Goal: Check status: Check status

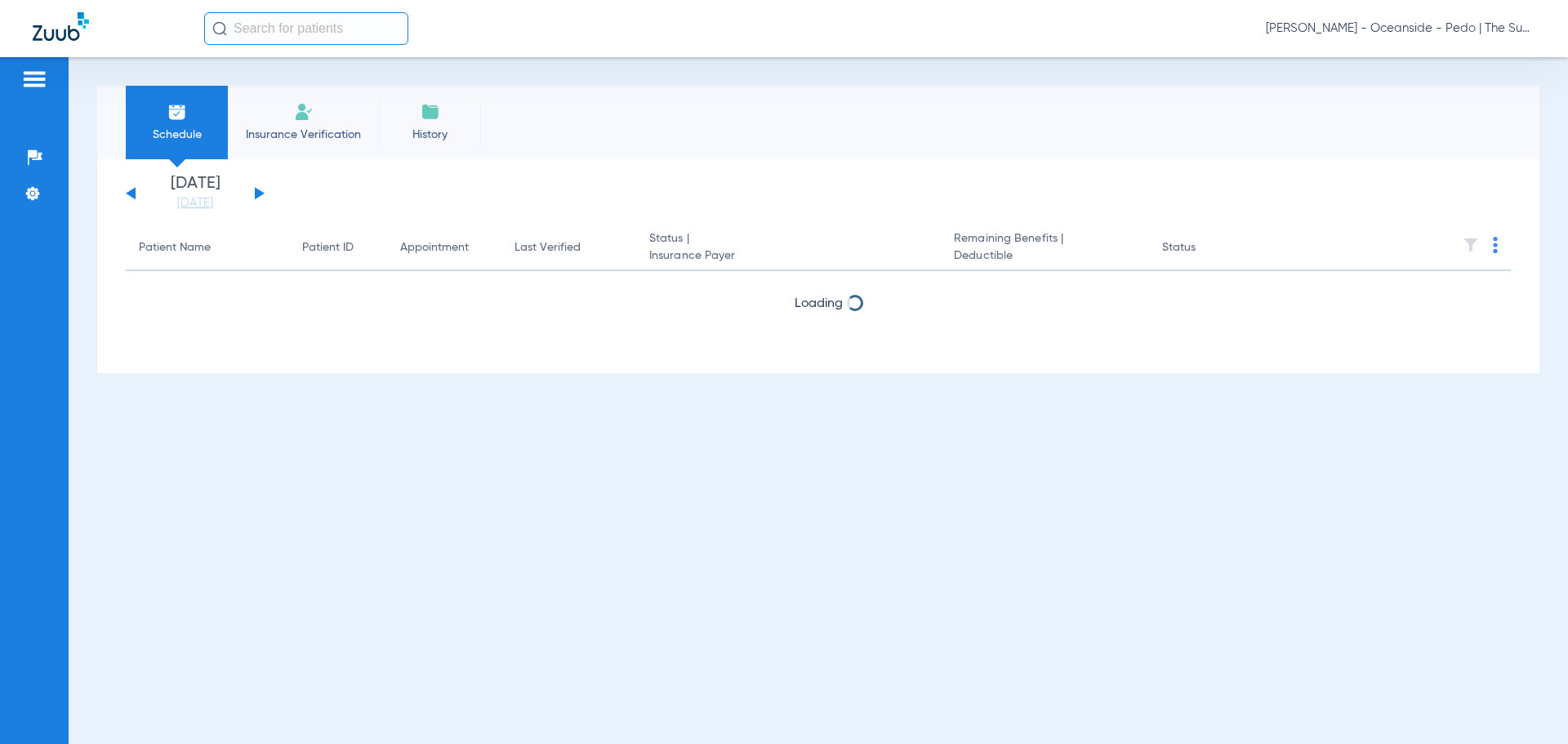
click at [1536, 566] on div "Schedule Insurance Verification History [DATE] [DATE] [DATE] [DATE] [DATE] [DAT…" at bounding box center [818, 401] width 1499 height 687
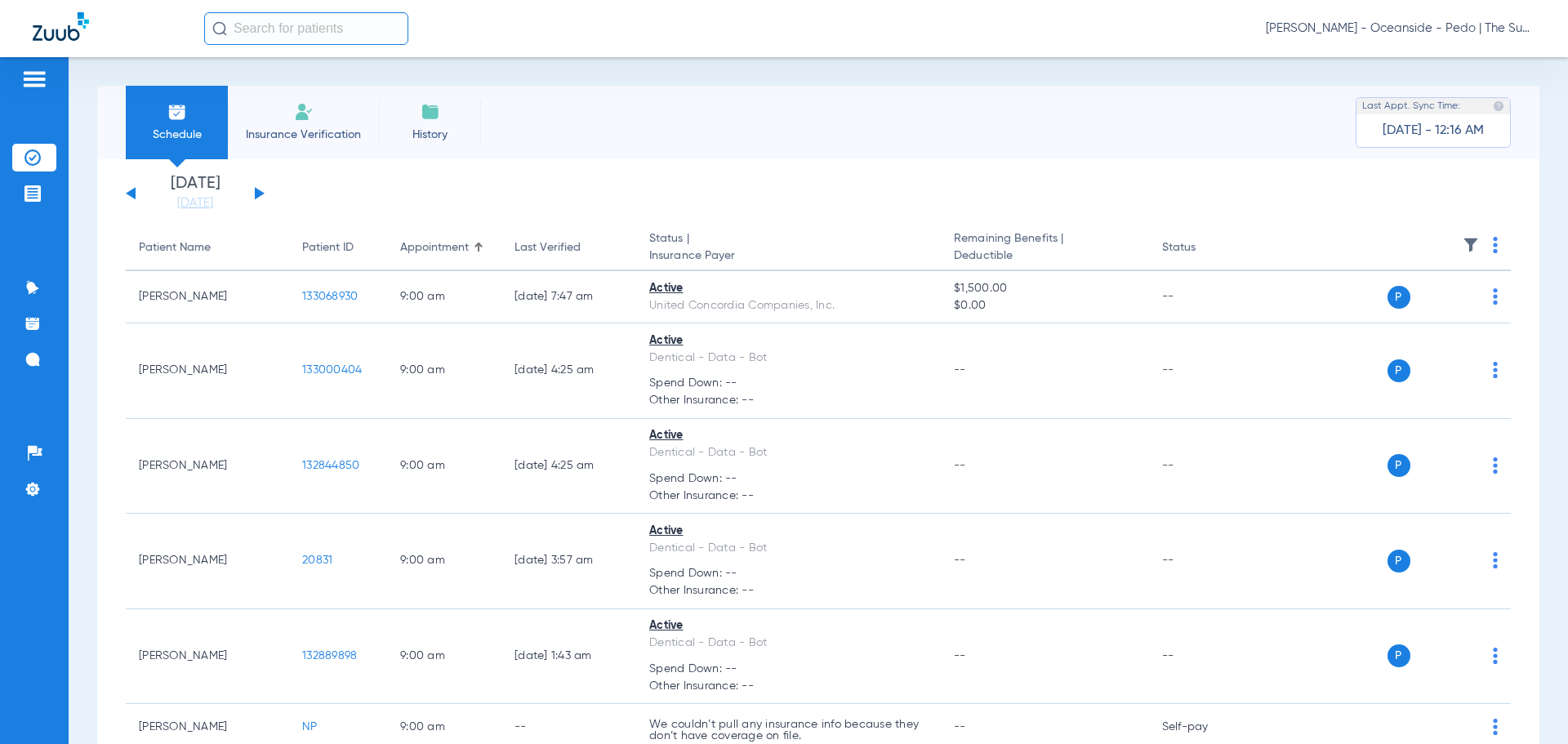
click at [255, 191] on button at bounding box center [260, 192] width 10 height 12
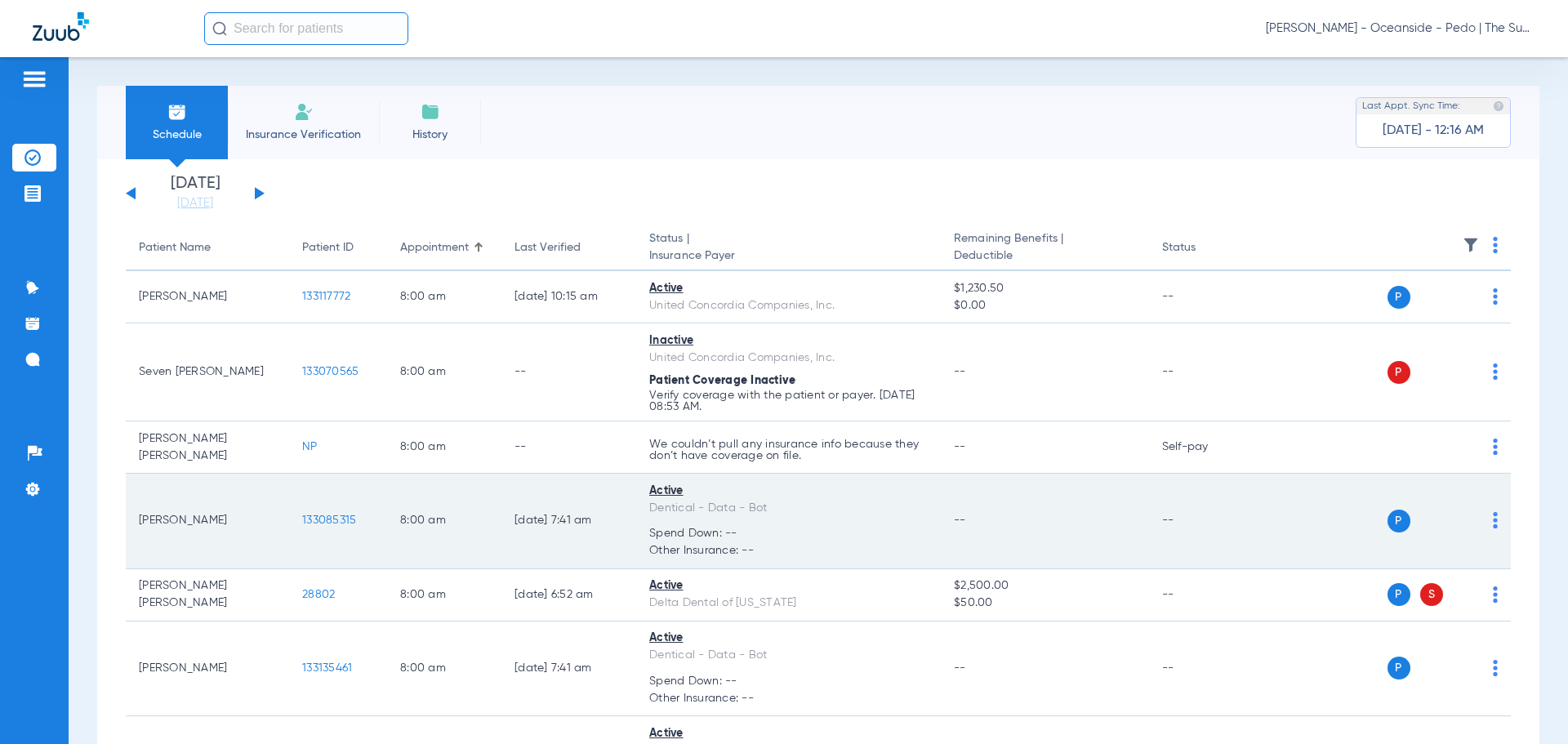
click at [343, 520] on span "133085315" at bounding box center [329, 520] width 54 height 12
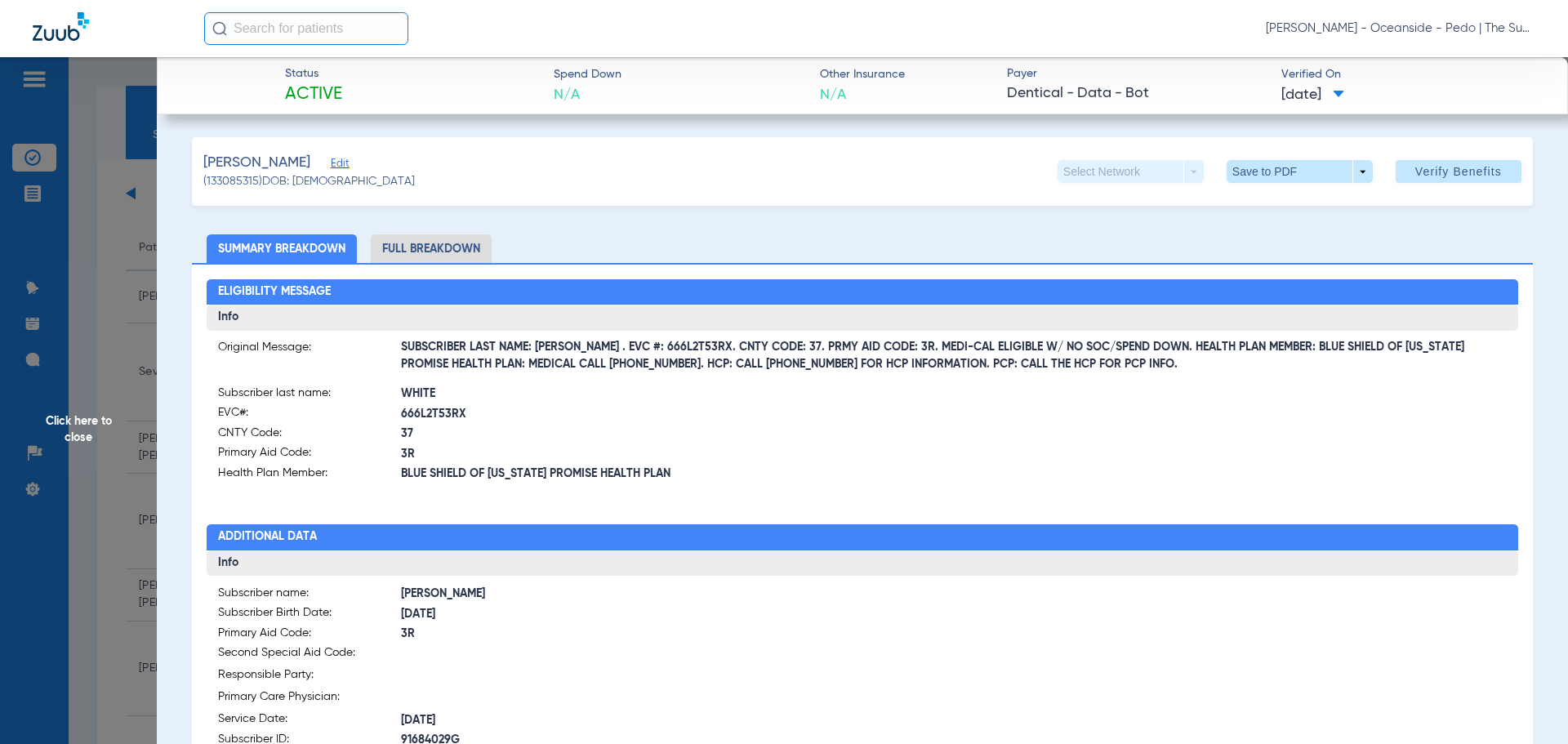
click at [82, 438] on span "Click here to close" at bounding box center [78, 429] width 157 height 744
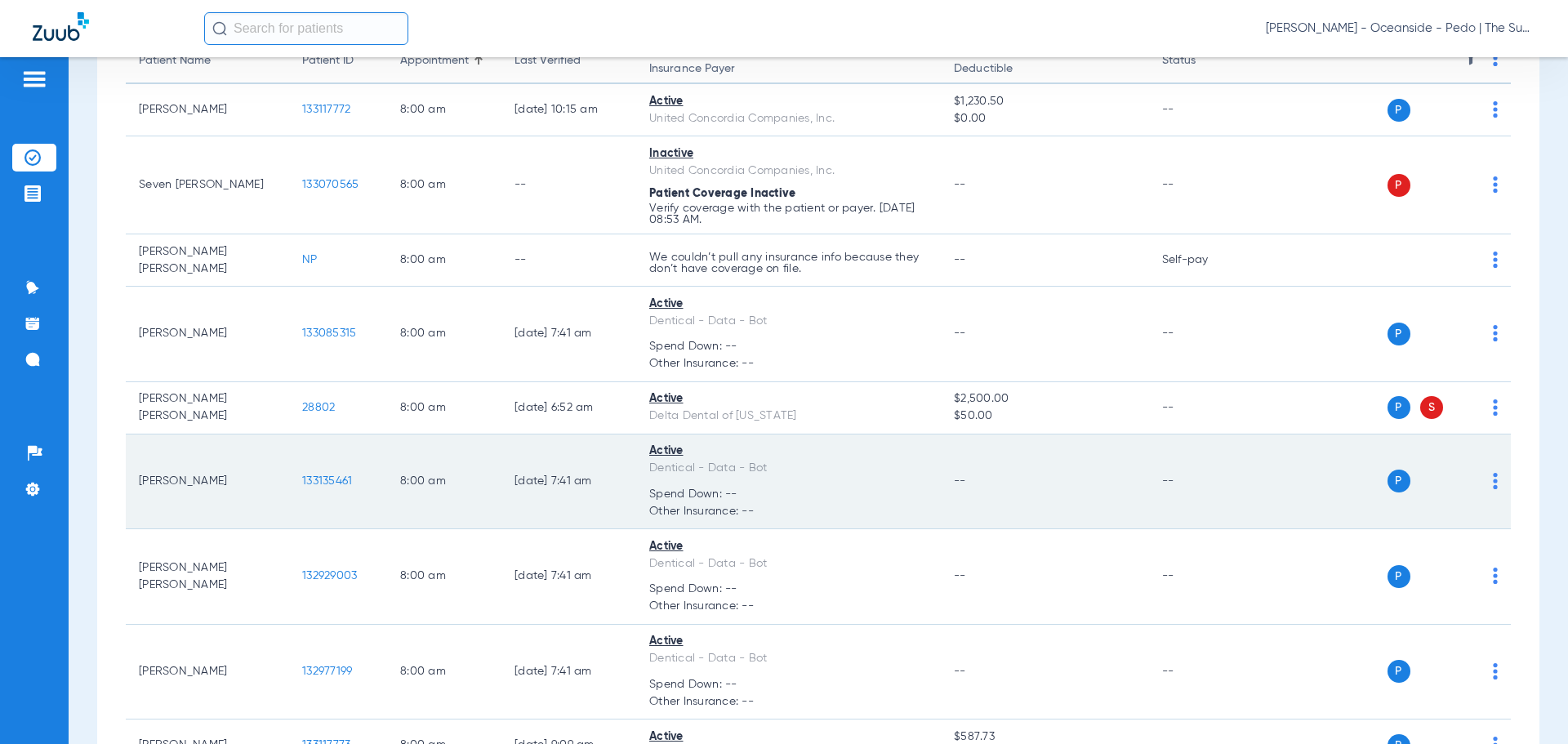
scroll to position [163, 0]
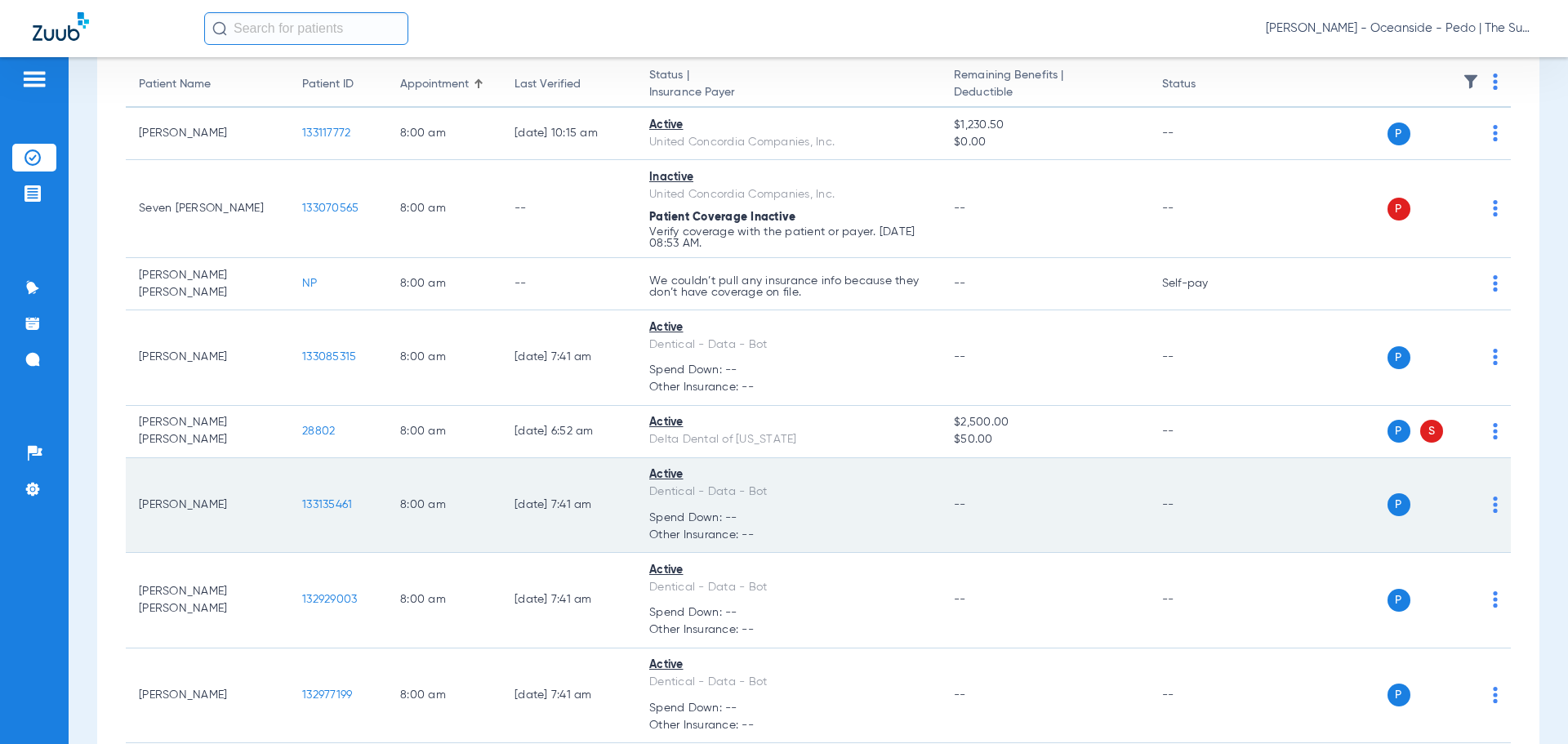
click at [327, 504] on span "133135461" at bounding box center [327, 504] width 50 height 12
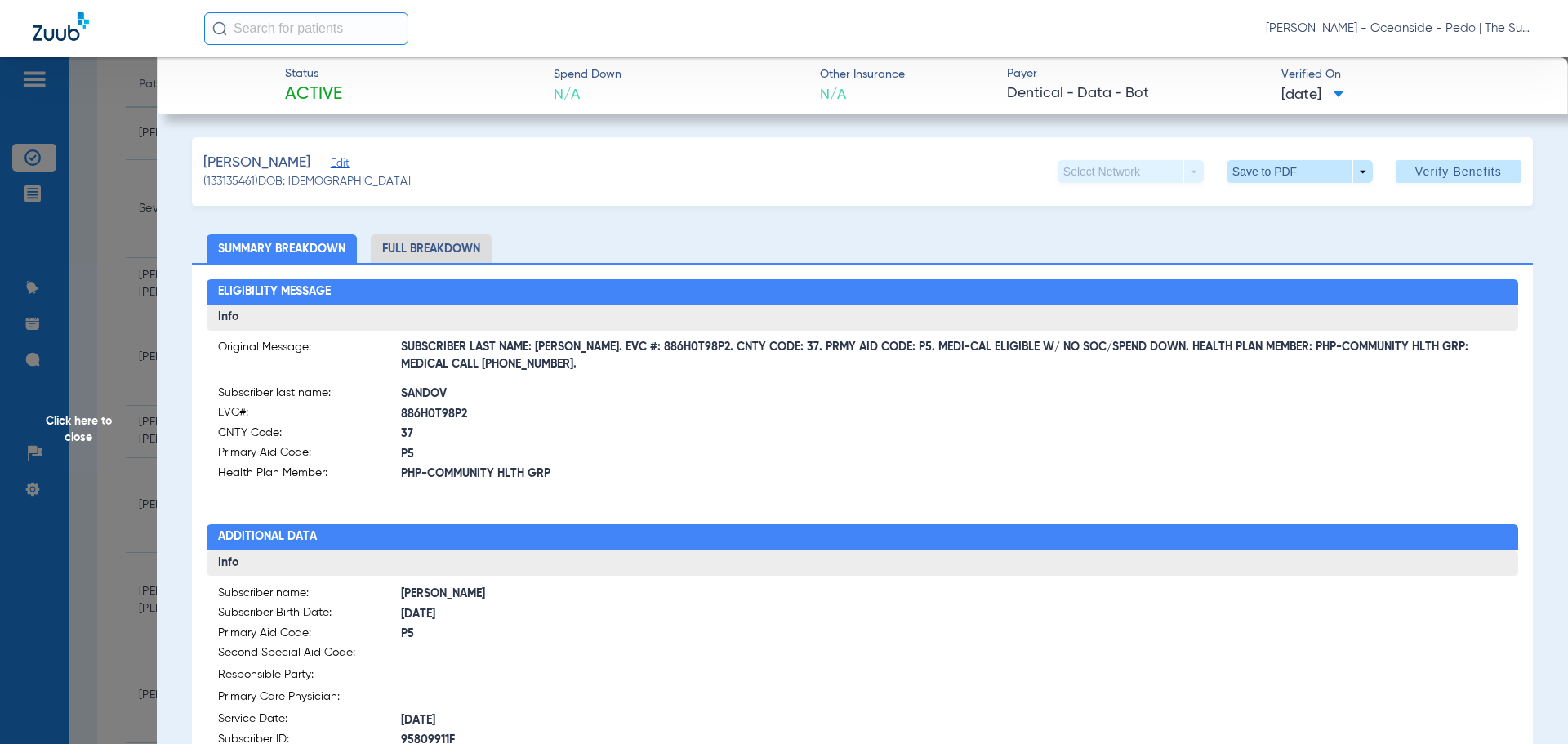
click at [78, 436] on span "Click here to close" at bounding box center [78, 429] width 157 height 744
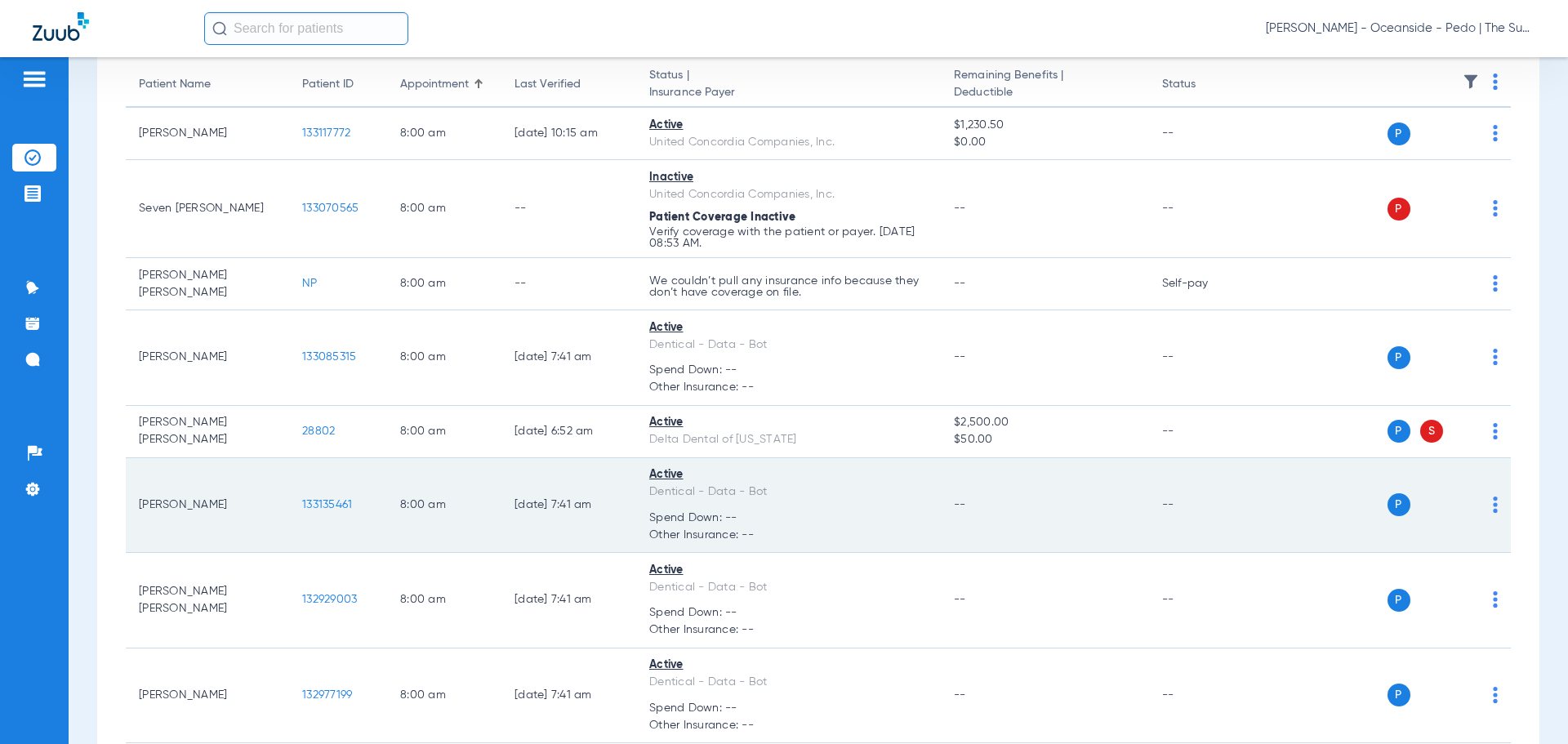
click at [339, 498] on span "133135461" at bounding box center [327, 504] width 50 height 12
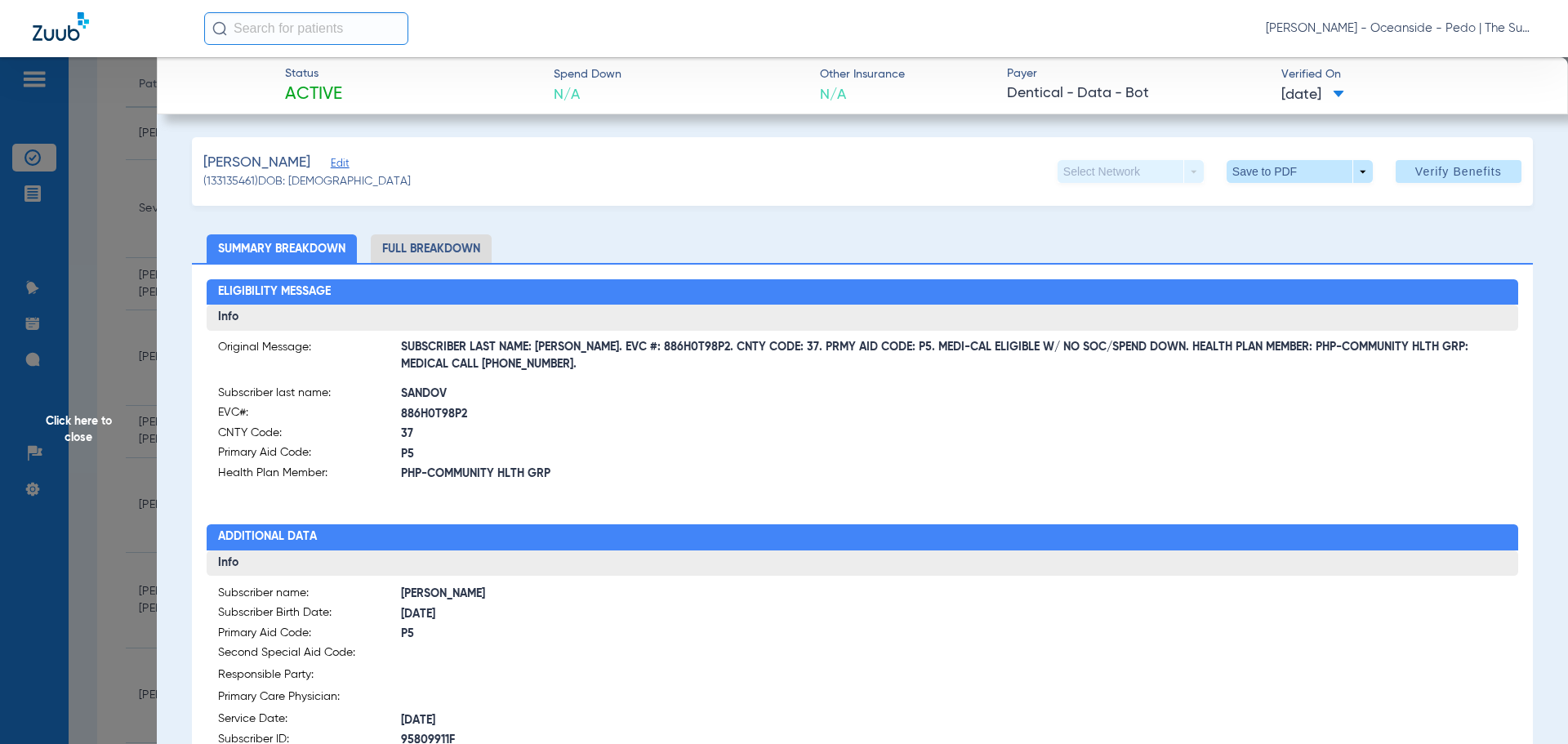
click at [468, 691] on form "Subscriber name: [PERSON_NAME] Subscriber Birth Date: [DEMOGRAPHIC_DATA] Primar…" at bounding box center [540, 747] width 645 height 326
